Goal: Task Accomplishment & Management: Manage account settings

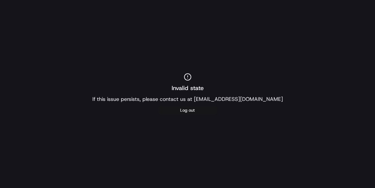
click at [197, 111] on button "Log out" at bounding box center [187, 110] width 59 height 9
